Goal: Check status: Check status

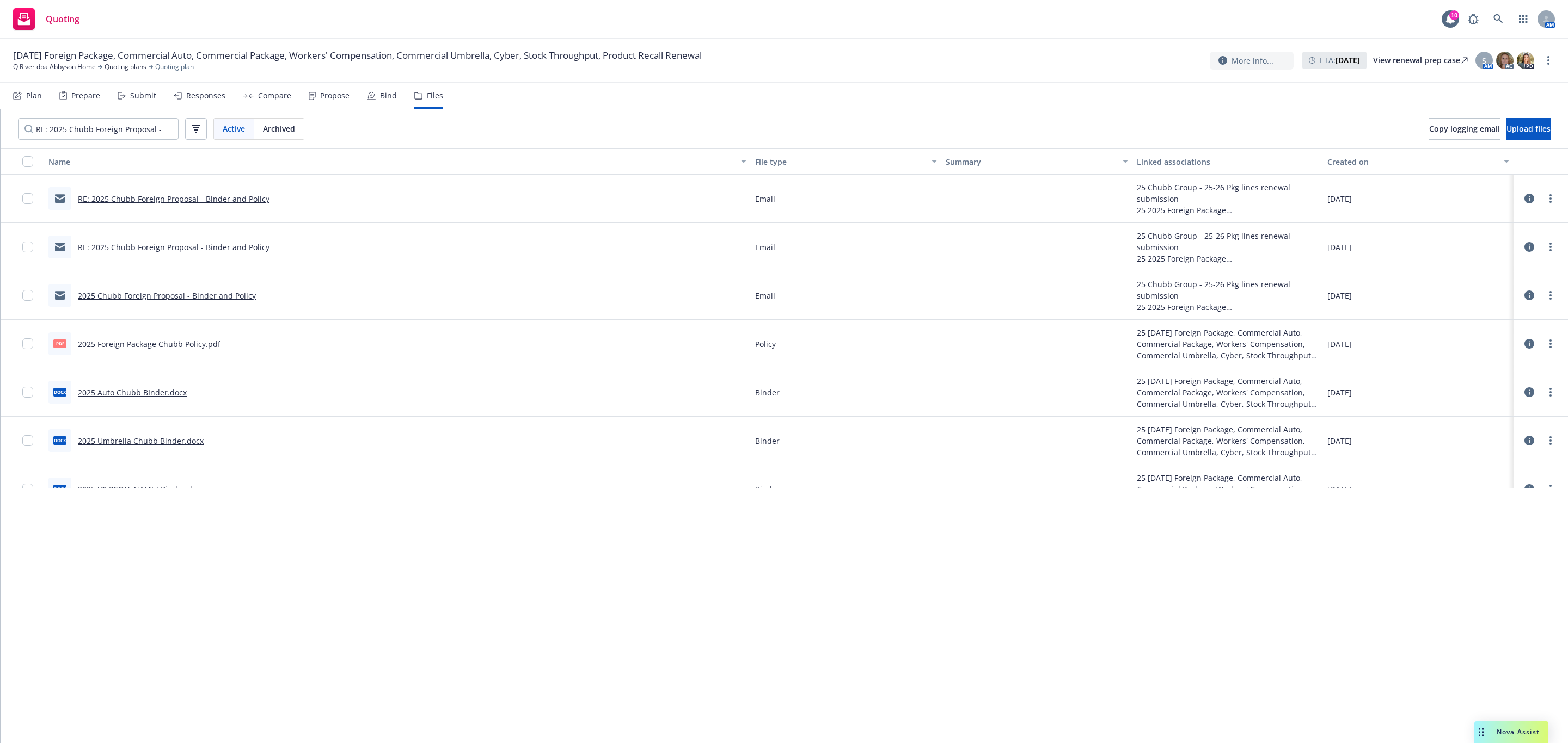
click at [59, 75] on div "[DATE] Foreign Package, Commercial Auto, Commercial Package, Workers' Compensat…" at bounding box center [784, 60] width 1568 height 43
click at [59, 72] on link "Q River dba Abbyson Home" at bounding box center [54, 67] width 83 height 10
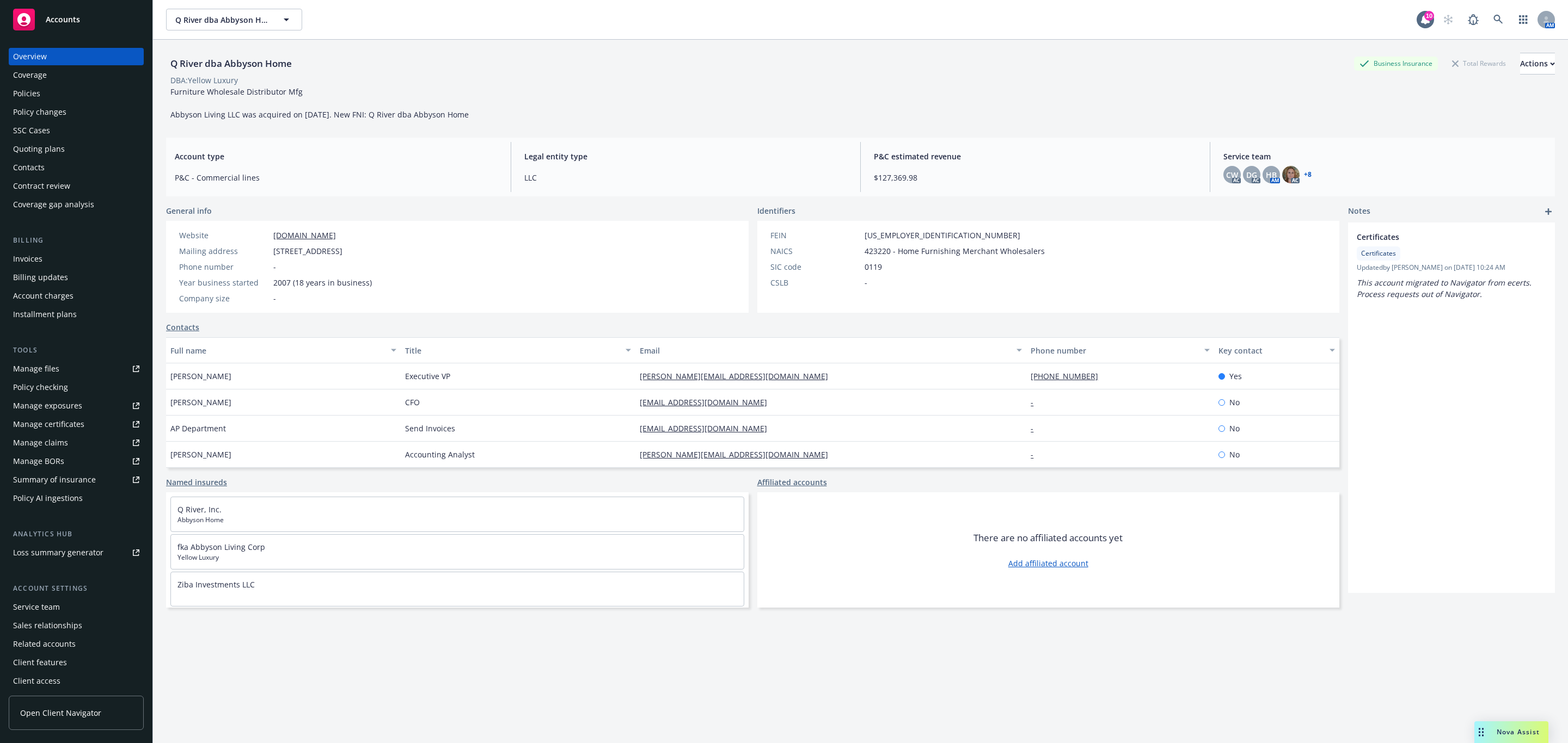
click at [51, 256] on div "Invoices" at bounding box center [76, 259] width 126 height 18
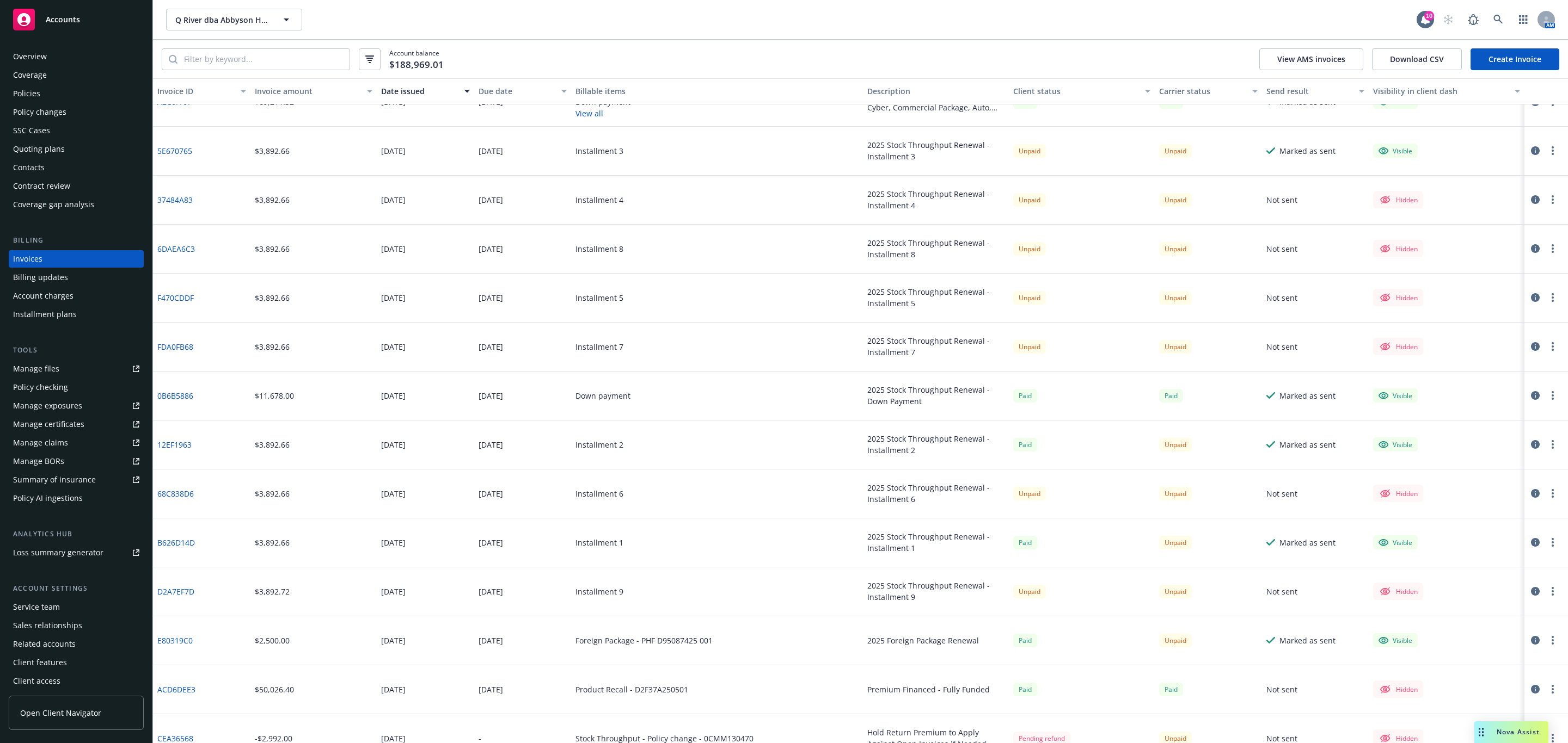
scroll to position [245, 0]
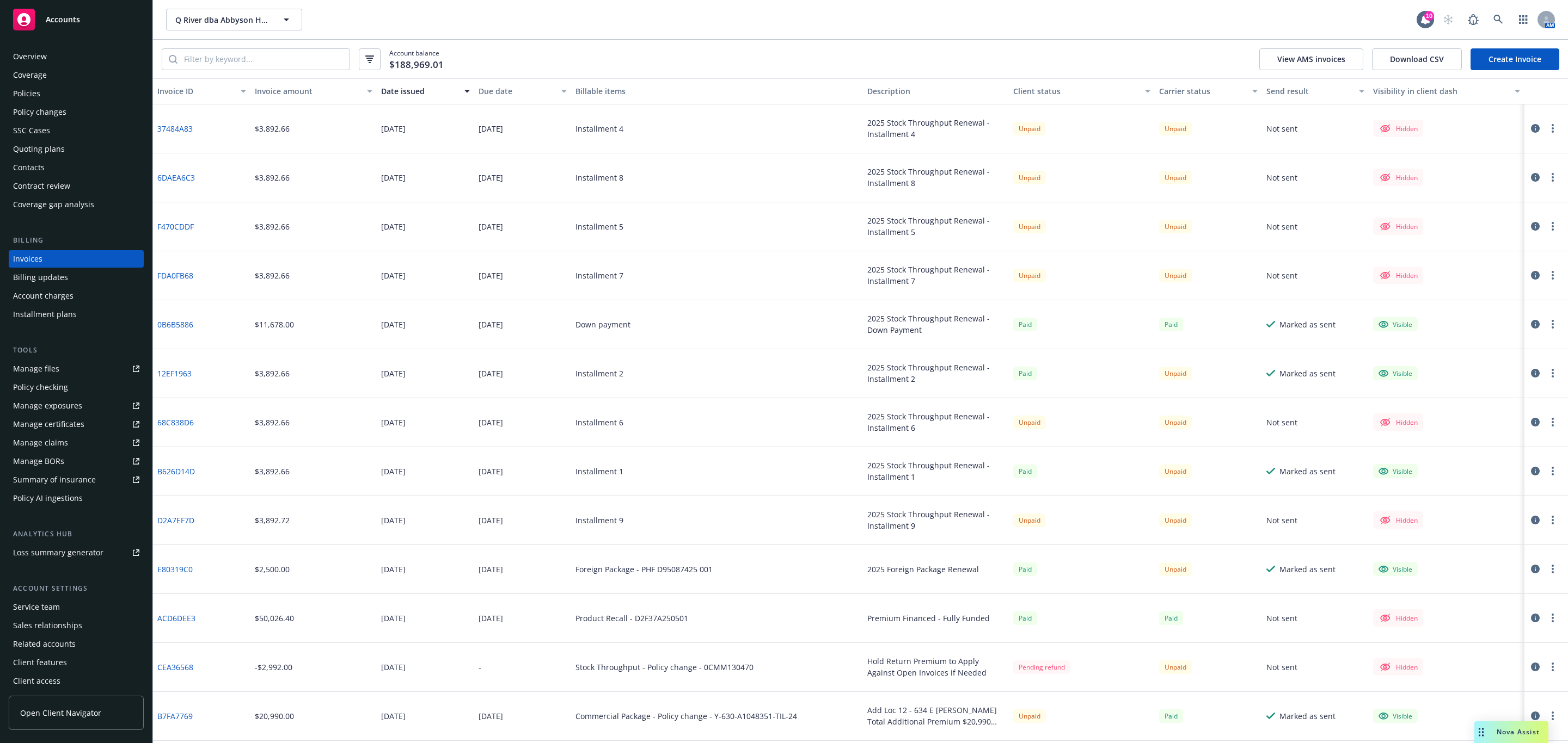
click at [1531, 568] on icon "button" at bounding box center [1535, 569] width 9 height 9
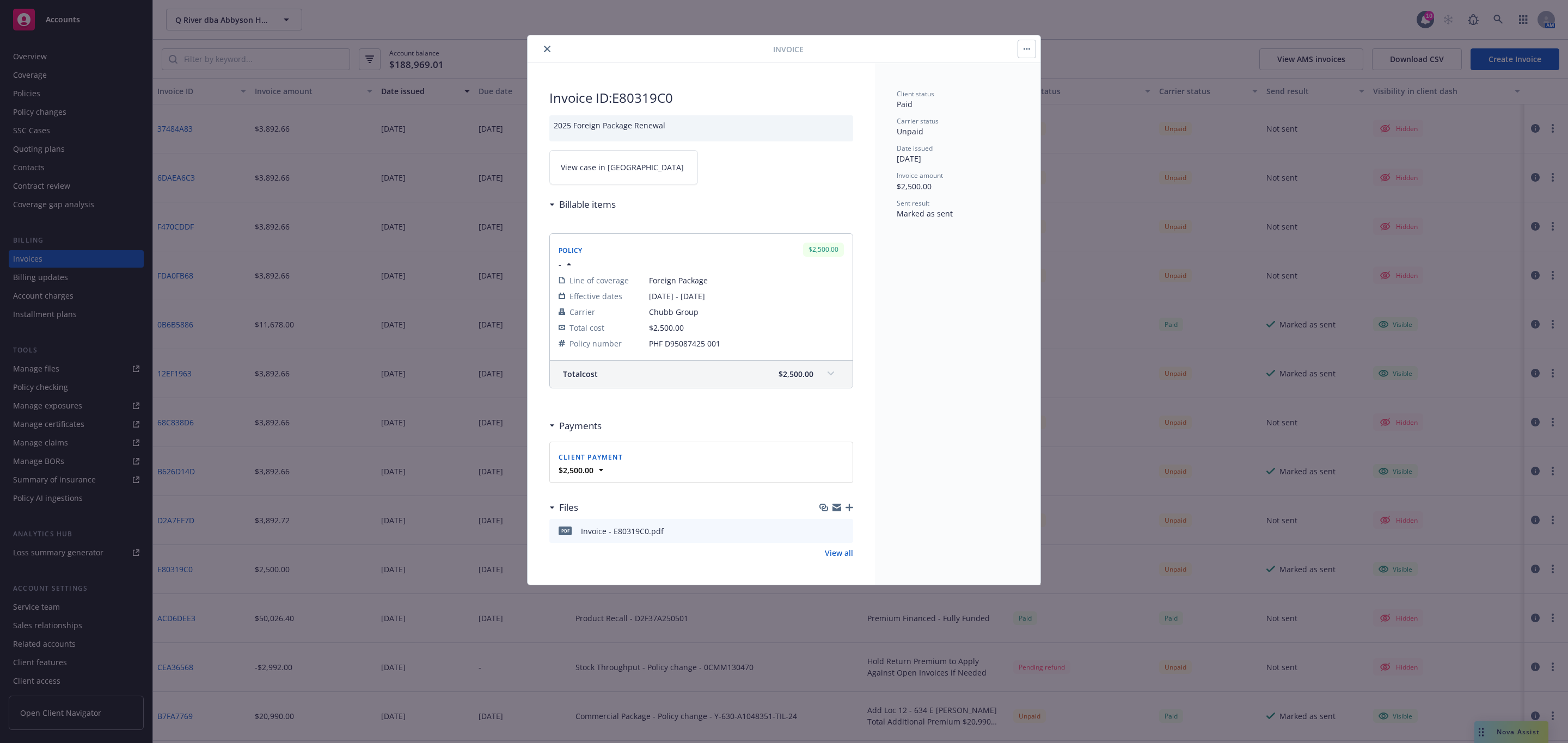
click at [638, 177] on link "View case in SSC" at bounding box center [623, 167] width 149 height 34
